Goal: Obtain resource: Obtain resource

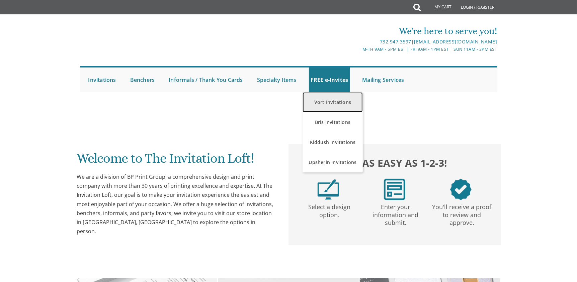
click at [340, 104] on link "Vort Invitations" at bounding box center [332, 102] width 60 height 20
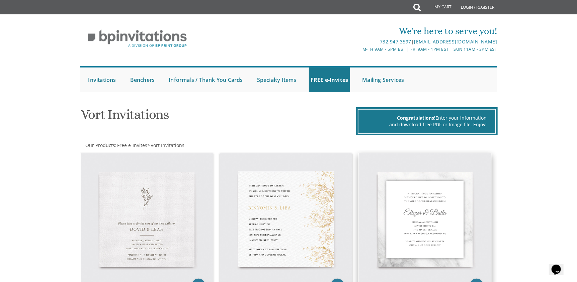
click at [402, 214] on img at bounding box center [424, 219] width 132 height 132
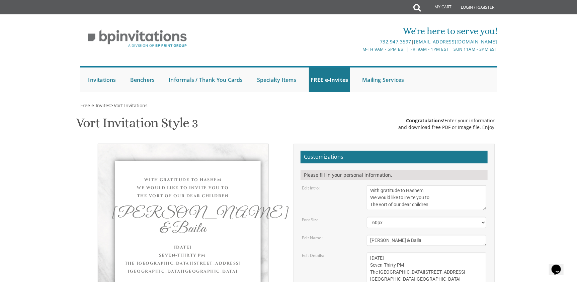
scroll to position [33, 0]
click at [418, 185] on textarea "With gratitude to Hashem We would like to invite you to The vort of our dear ch…" at bounding box center [427, 197] width 120 height 25
click at [392, 253] on textarea "[DATE] Seven-Thirty PM The [GEOGRAPHIC_DATA][STREET_ADDRESS][GEOGRAPHIC_DATA][G…" at bounding box center [427, 269] width 120 height 32
